Goal: Information Seeking & Learning: Learn about a topic

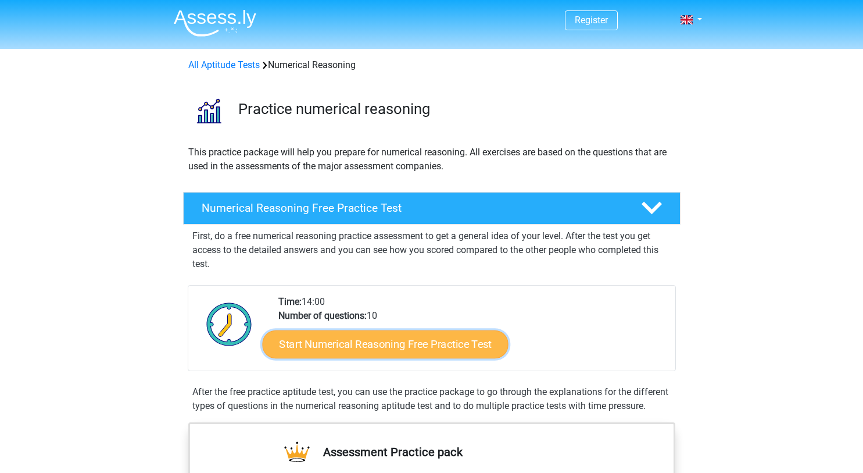
click at [363, 349] on link "Start Numerical Reasoning Free Practice Test" at bounding box center [385, 344] width 246 height 28
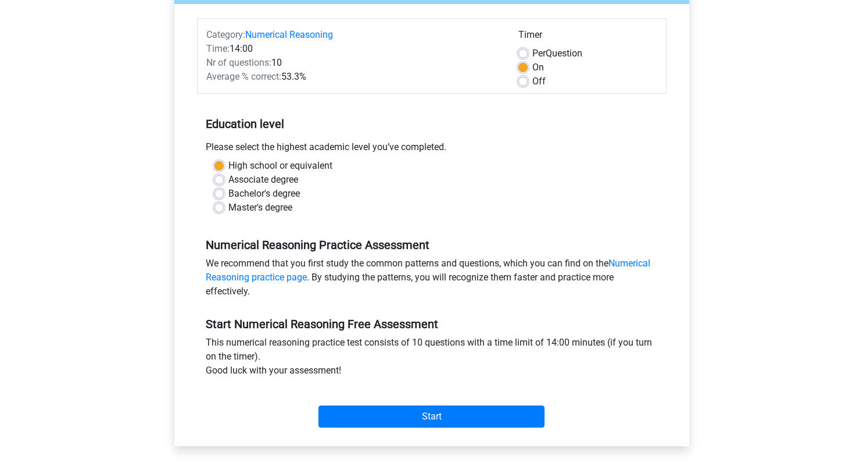
scroll to position [134, 0]
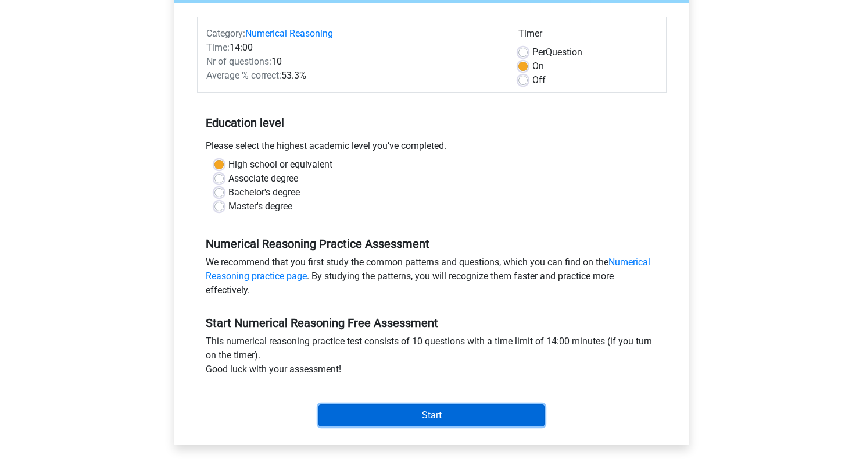
click at [407, 415] on input "Start" at bounding box center [432, 415] width 226 height 22
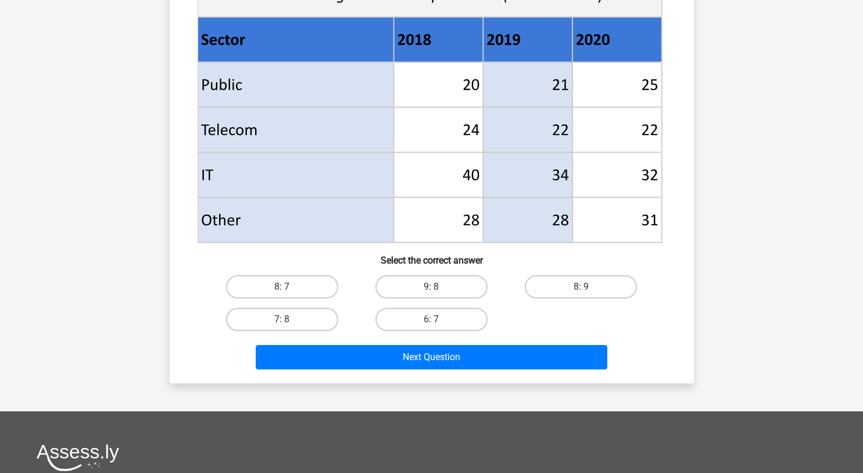
scroll to position [458, 0]
click at [470, 340] on div "Next Question" at bounding box center [431, 354] width 487 height 38
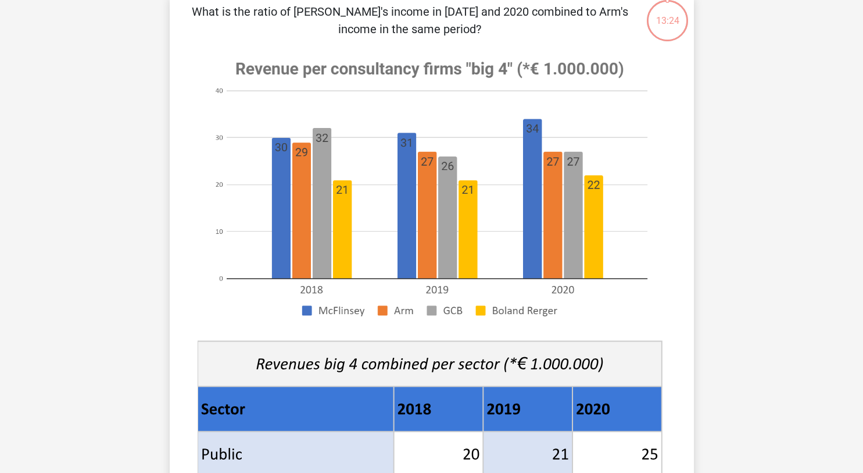
scroll to position [0, 0]
